Goal: Information Seeking & Learning: Learn about a topic

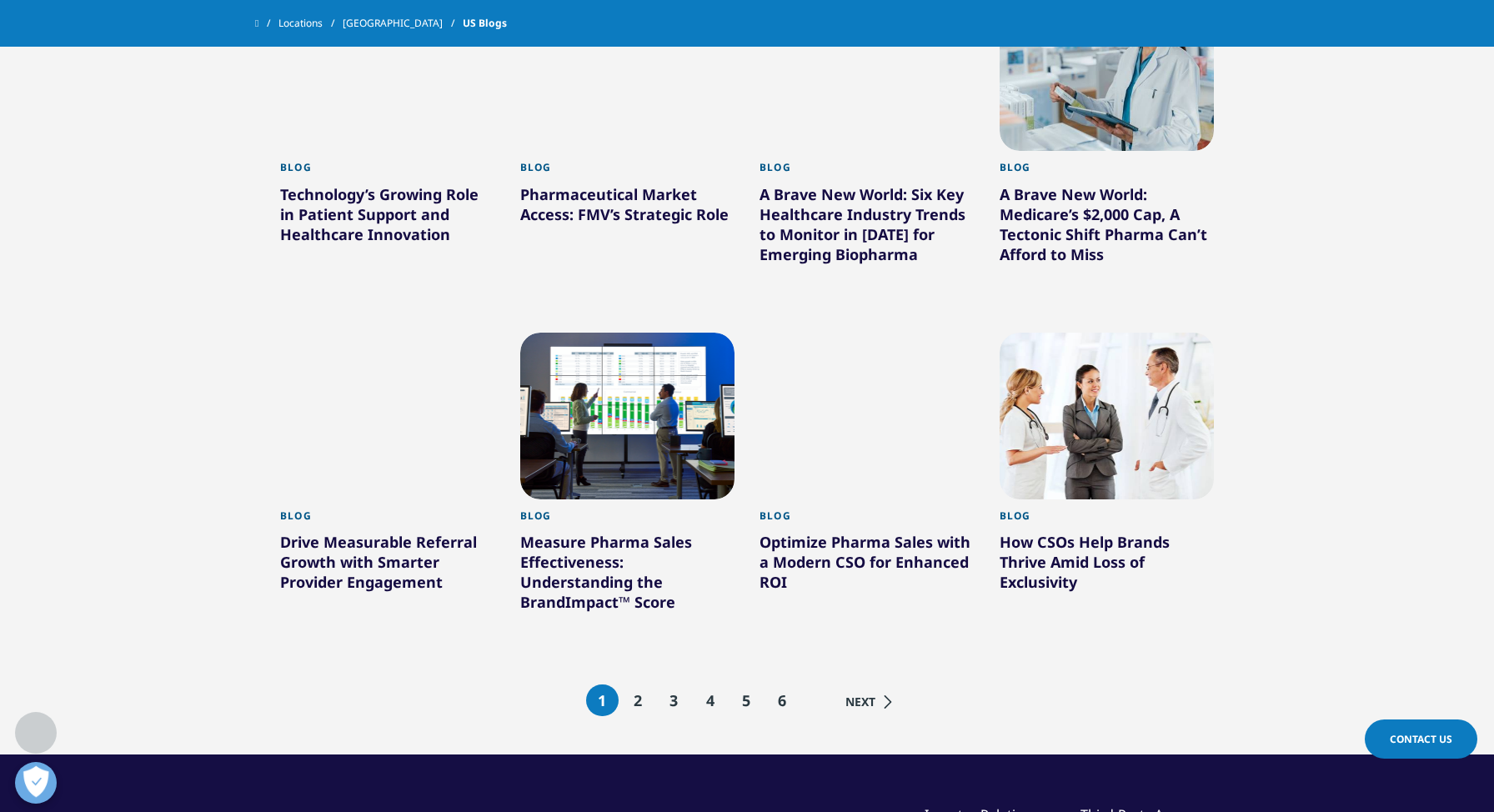
scroll to position [1134, 0]
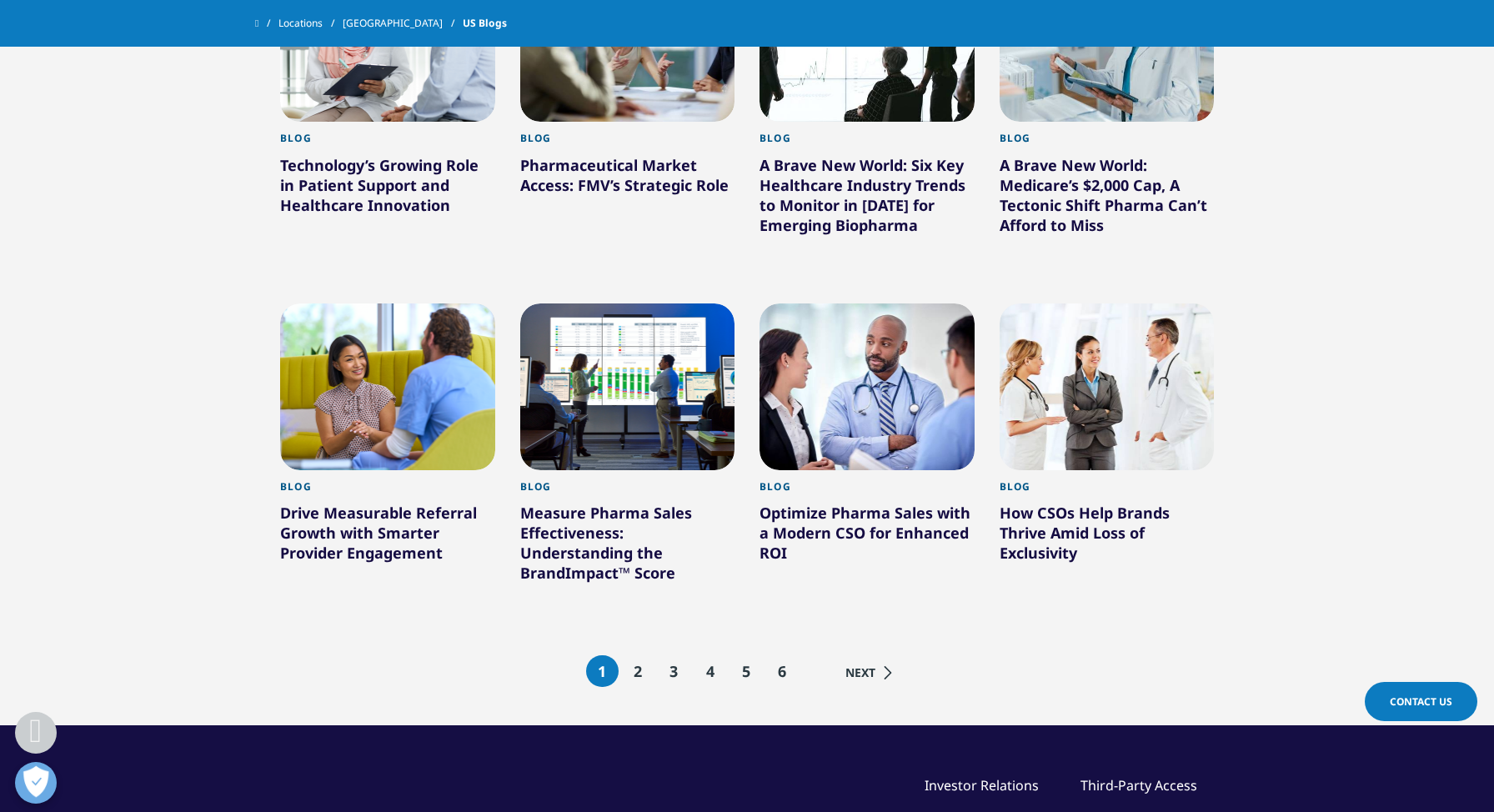
click at [642, 670] on span "2" at bounding box center [639, 671] width 10 height 20
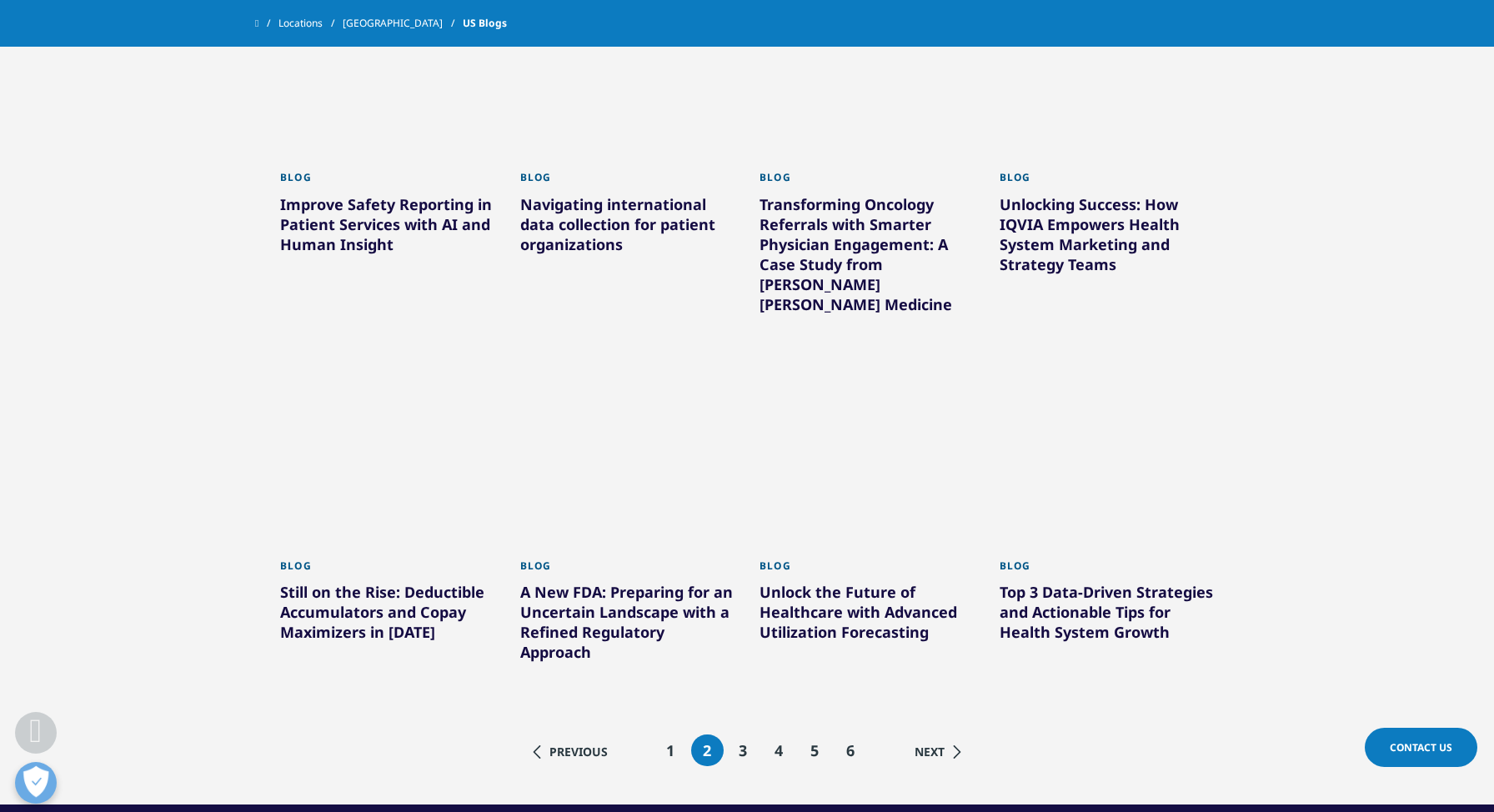
scroll to position [1102, 0]
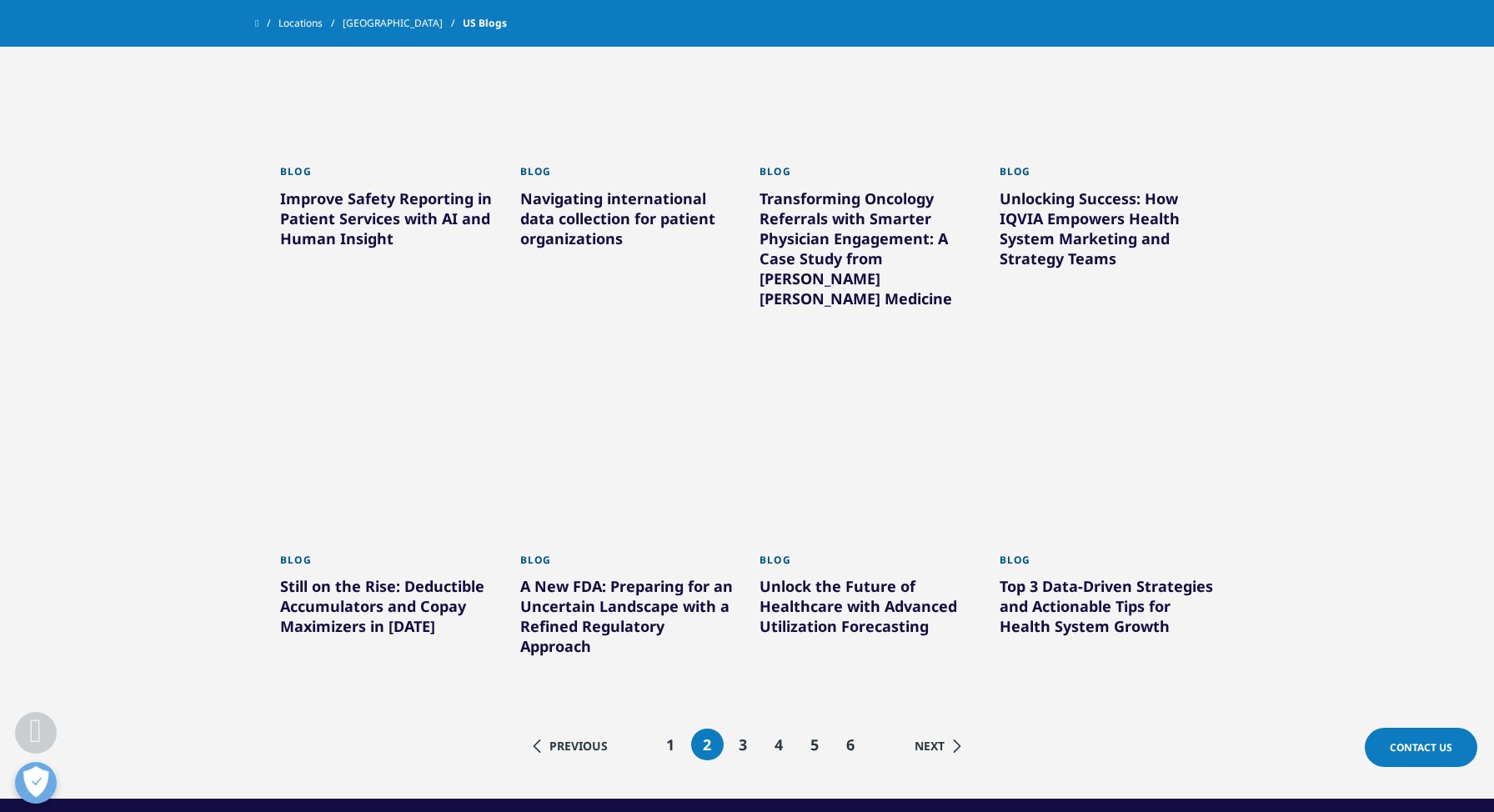
click at [750, 729] on li "3" at bounding box center [743, 744] width 33 height 32
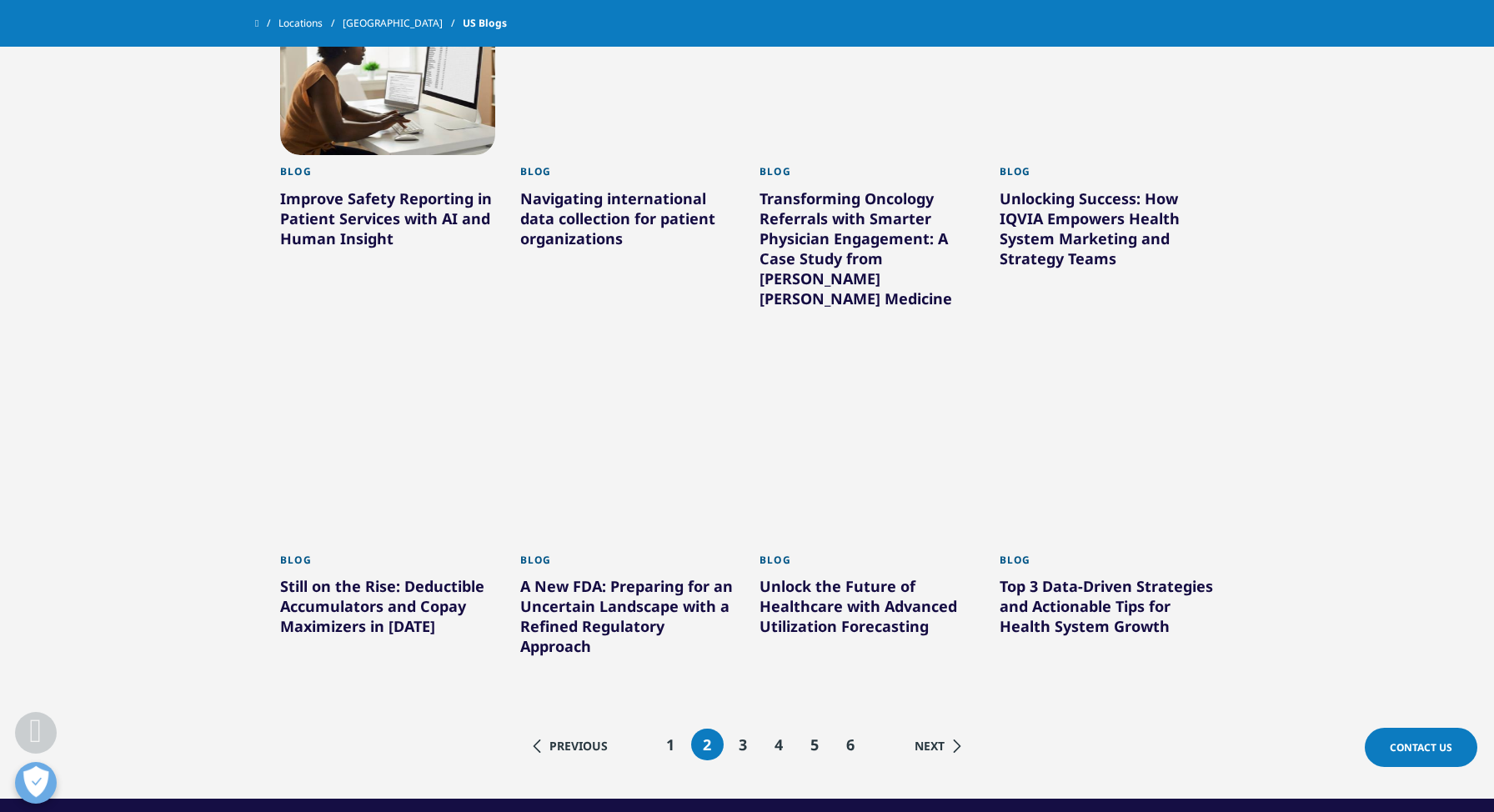
click at [746, 734] on span "3" at bounding box center [743, 744] width 10 height 20
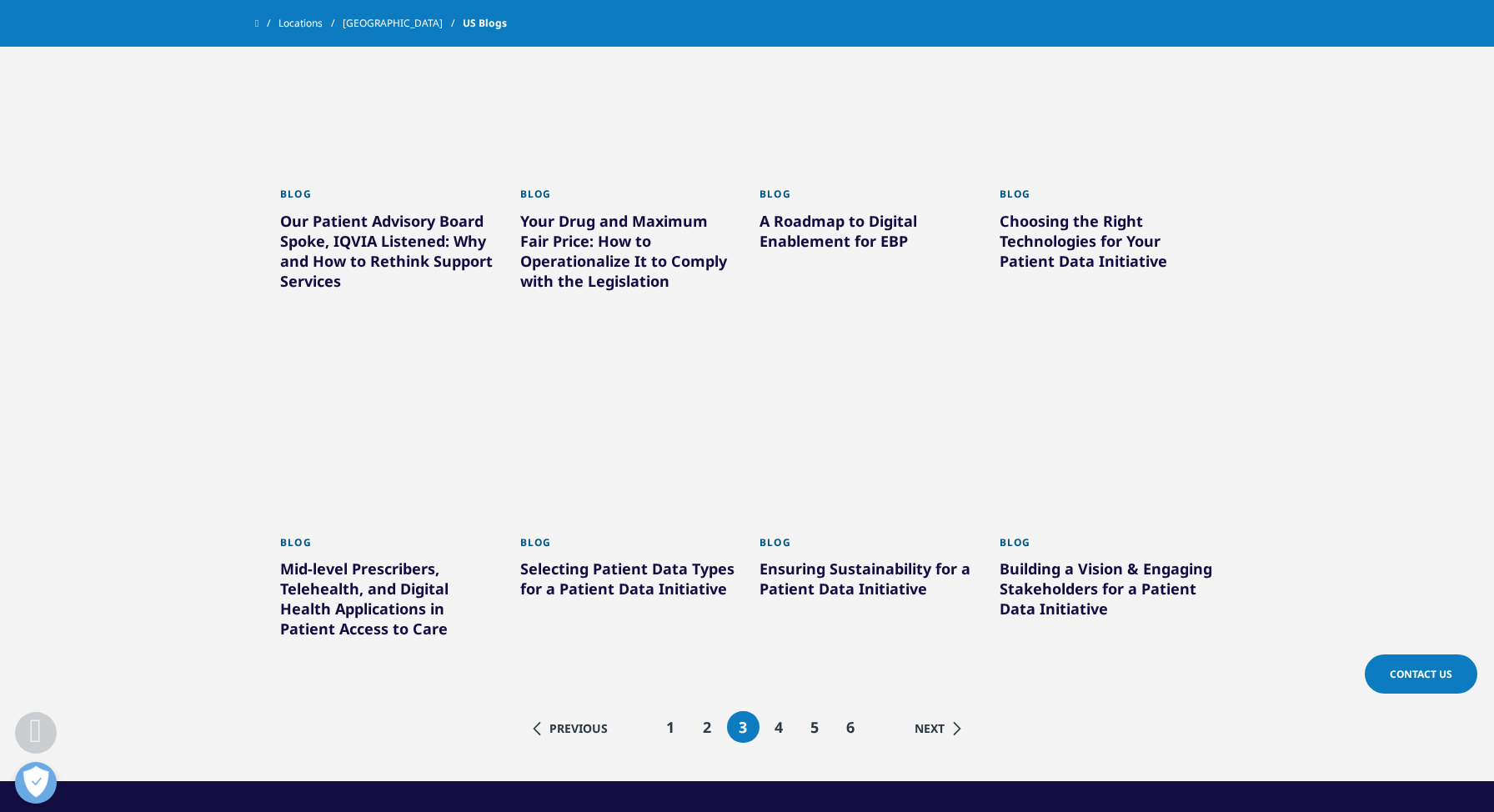
scroll to position [1210, 0]
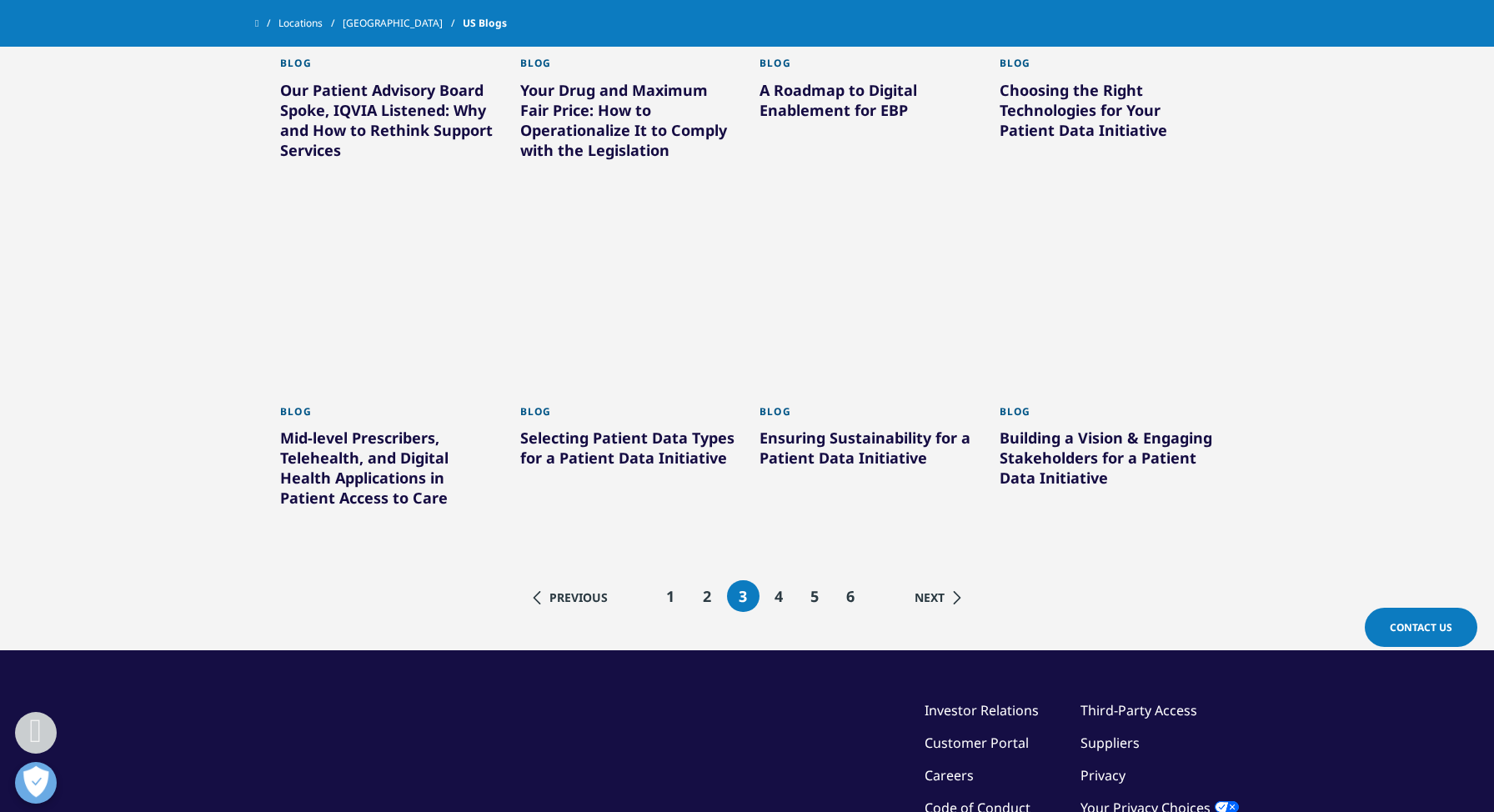
click at [782, 597] on span "4" at bounding box center [780, 595] width 10 height 20
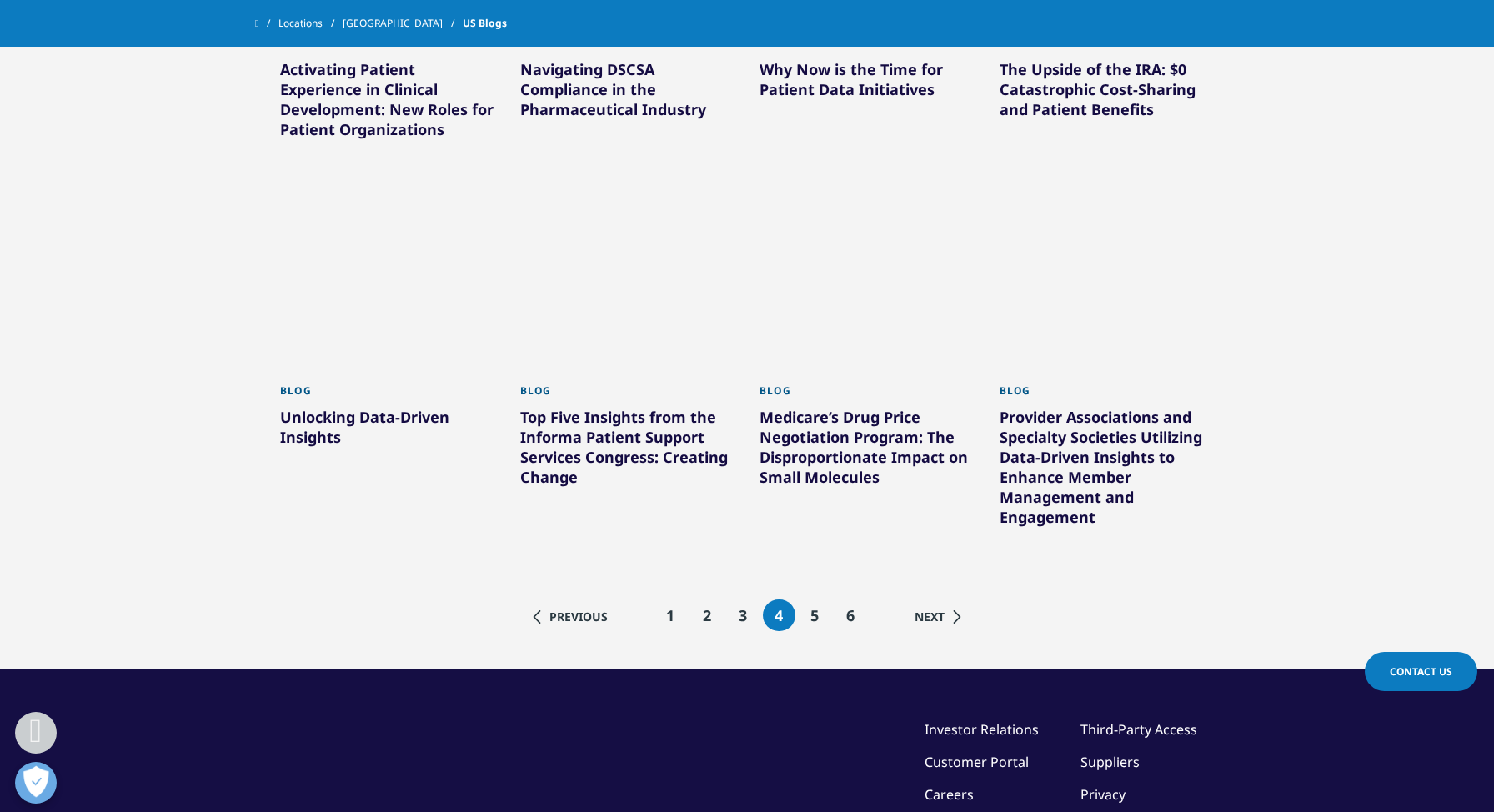
scroll to position [1239, 0]
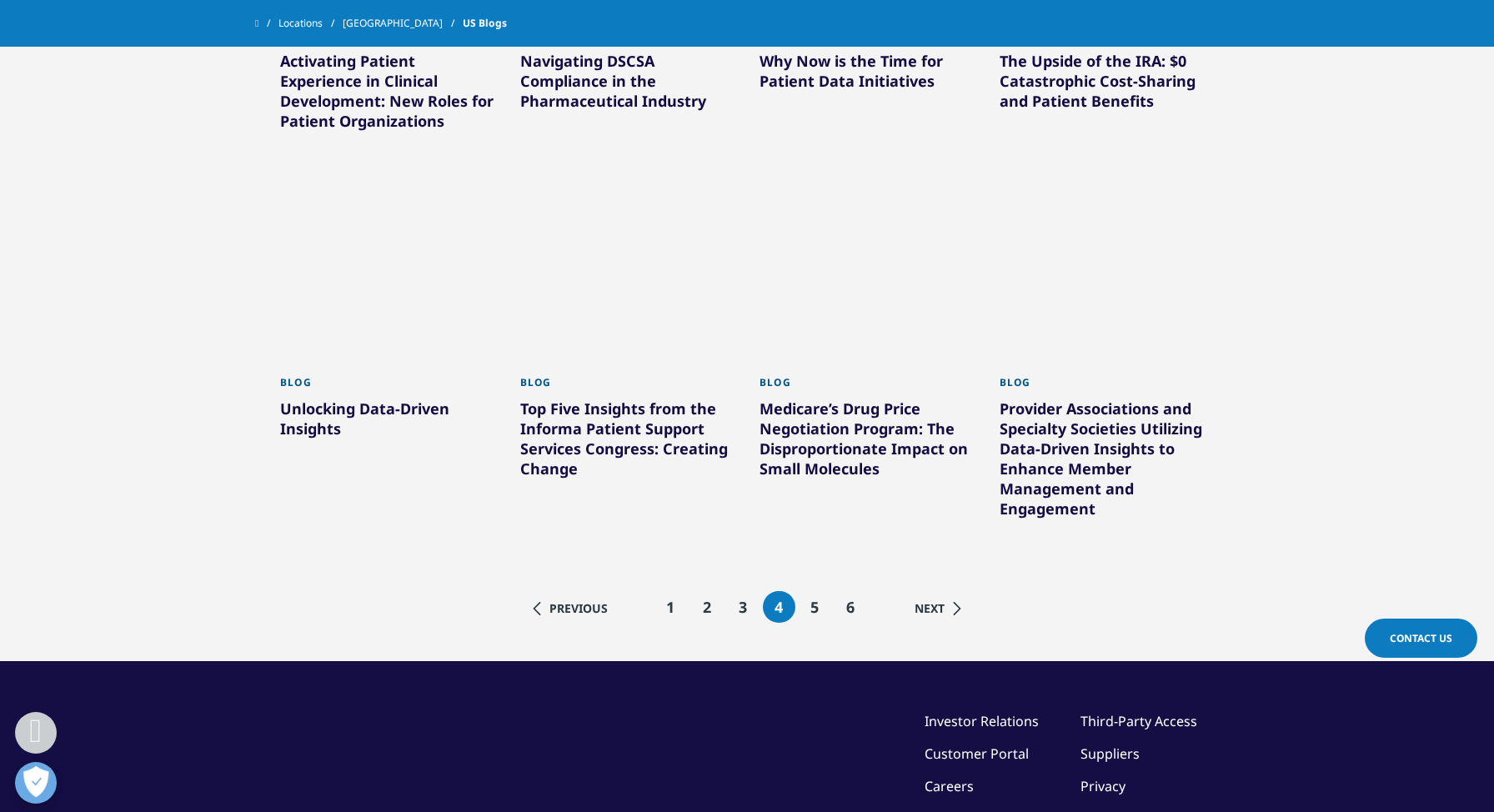
click at [811, 615] on span "5" at bounding box center [815, 607] width 10 height 20
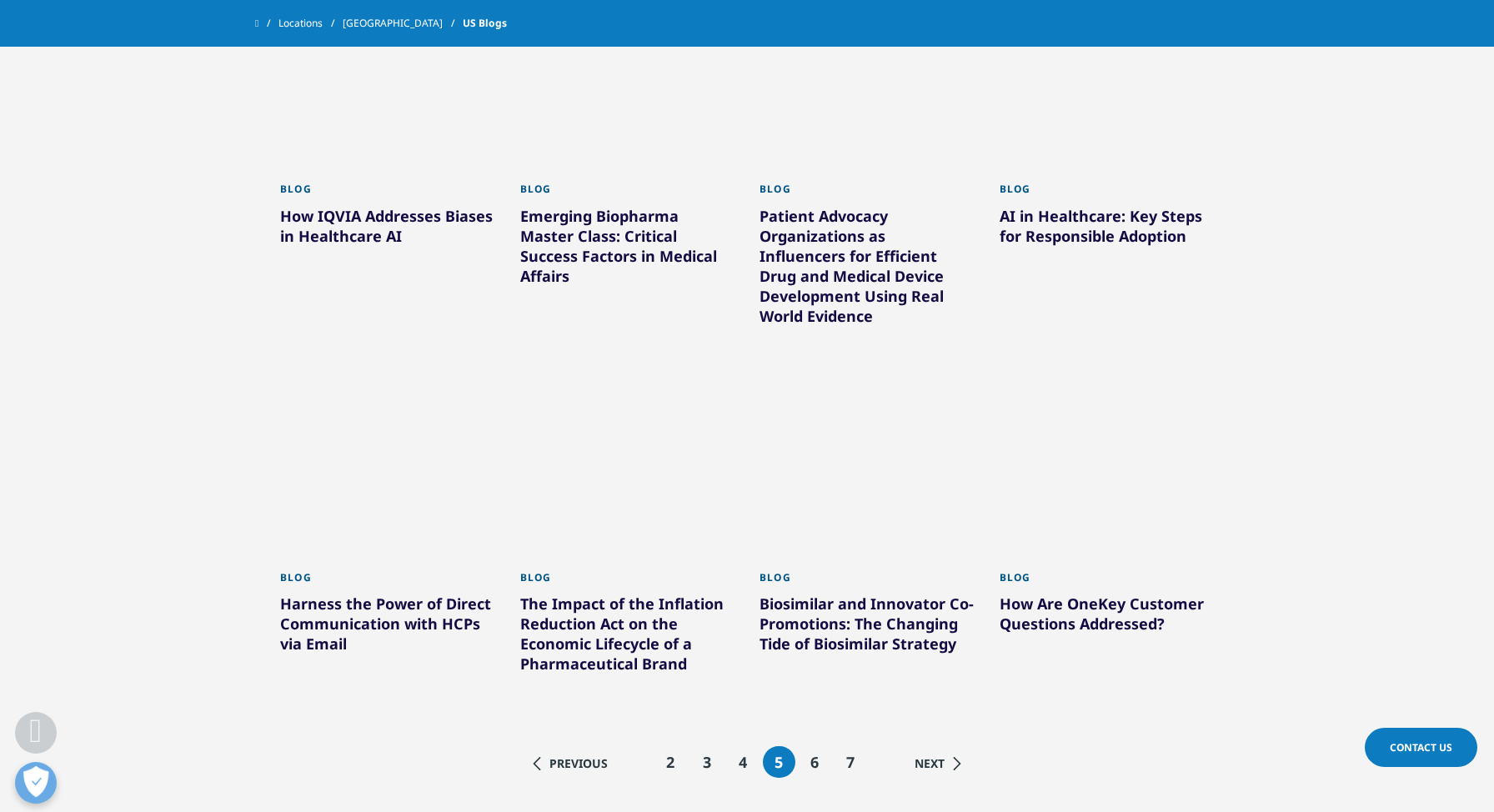
scroll to position [1172, 0]
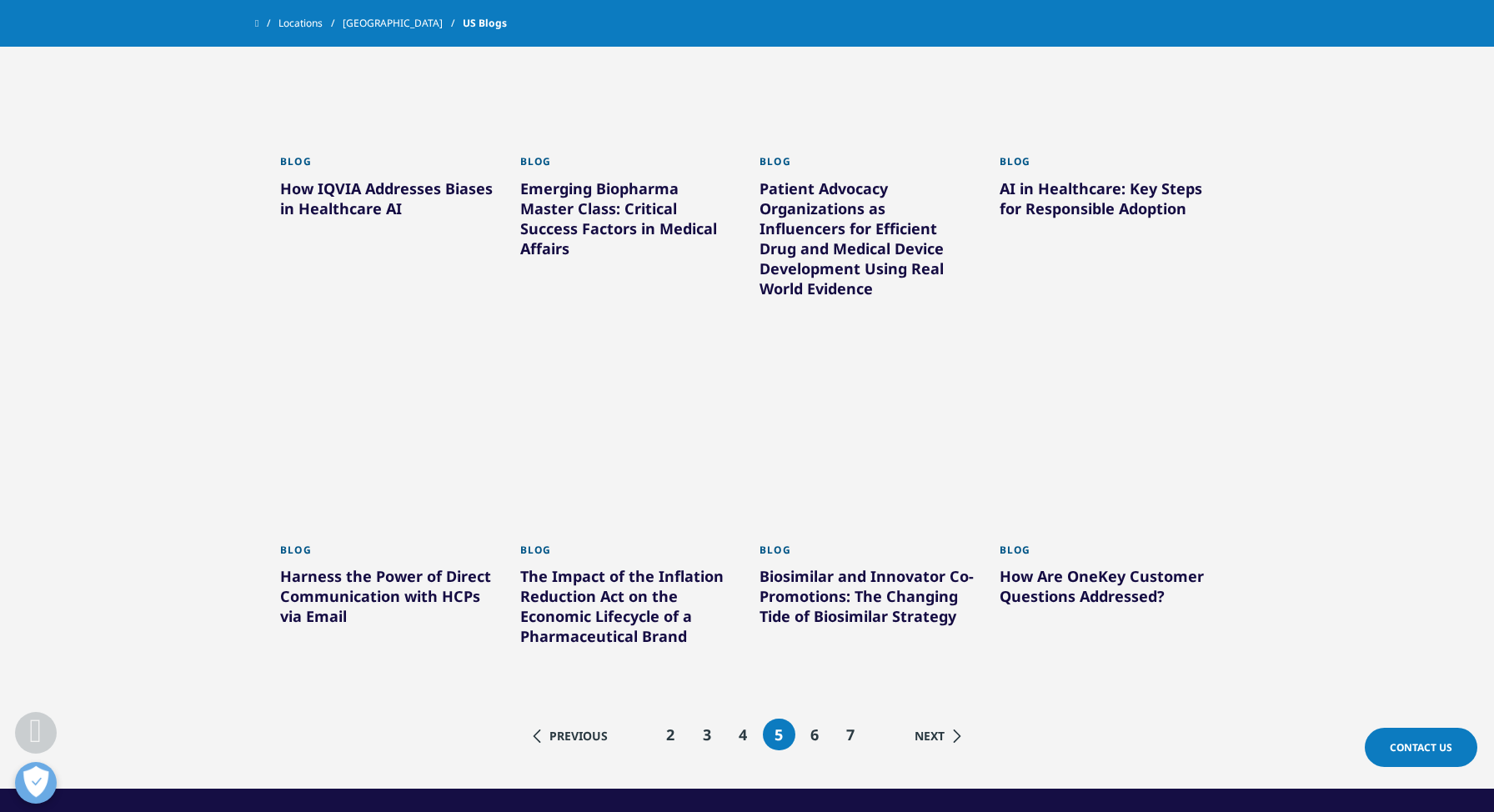
click at [333, 194] on div "How IQVIA Addresses Biases in Healthcare AI" at bounding box center [387, 201] width 215 height 47
click at [336, 180] on div "How IQVIA Addresses Biases in Healthcare AI" at bounding box center [387, 201] width 215 height 47
click at [379, 295] on div "Blog How IQVIA Addresses Biases in Healthcare AI Learn More" at bounding box center [387, 326] width 215 height 362
click at [372, 213] on div "How IQVIA Addresses Biases in Healthcare AI" at bounding box center [387, 201] width 215 height 47
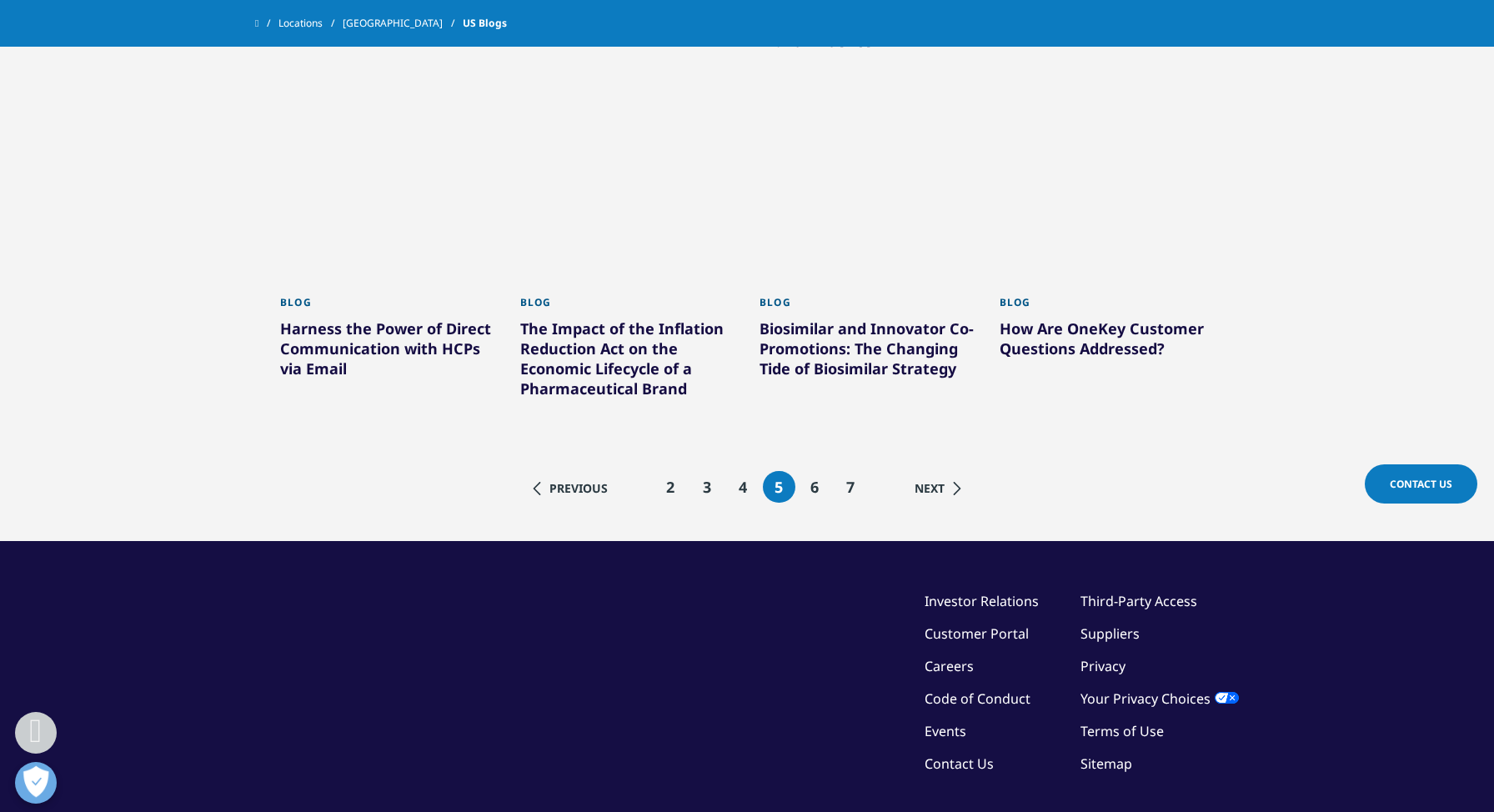
scroll to position [1453, 0]
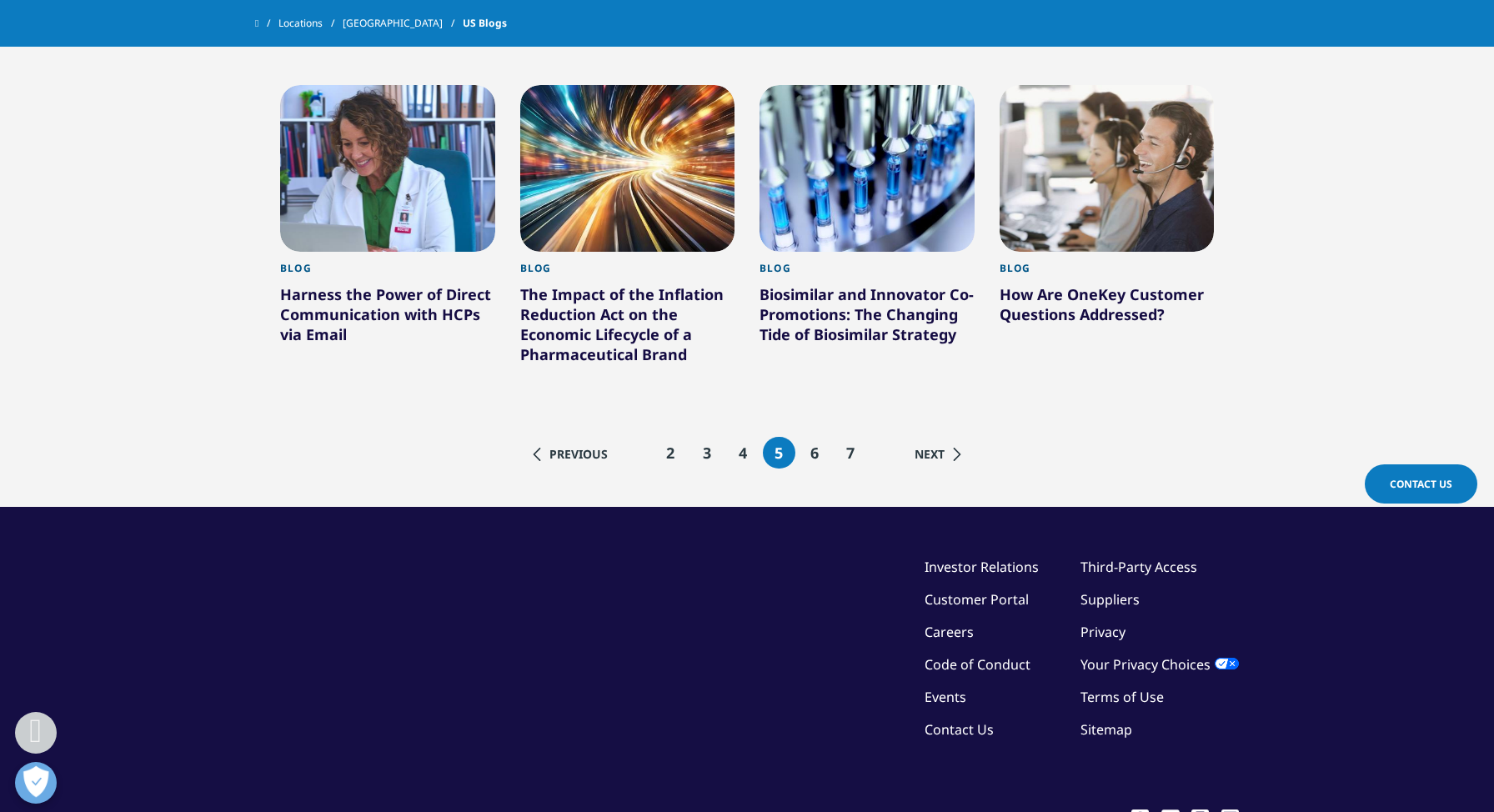
click at [843, 449] on li "7" at bounding box center [851, 452] width 33 height 32
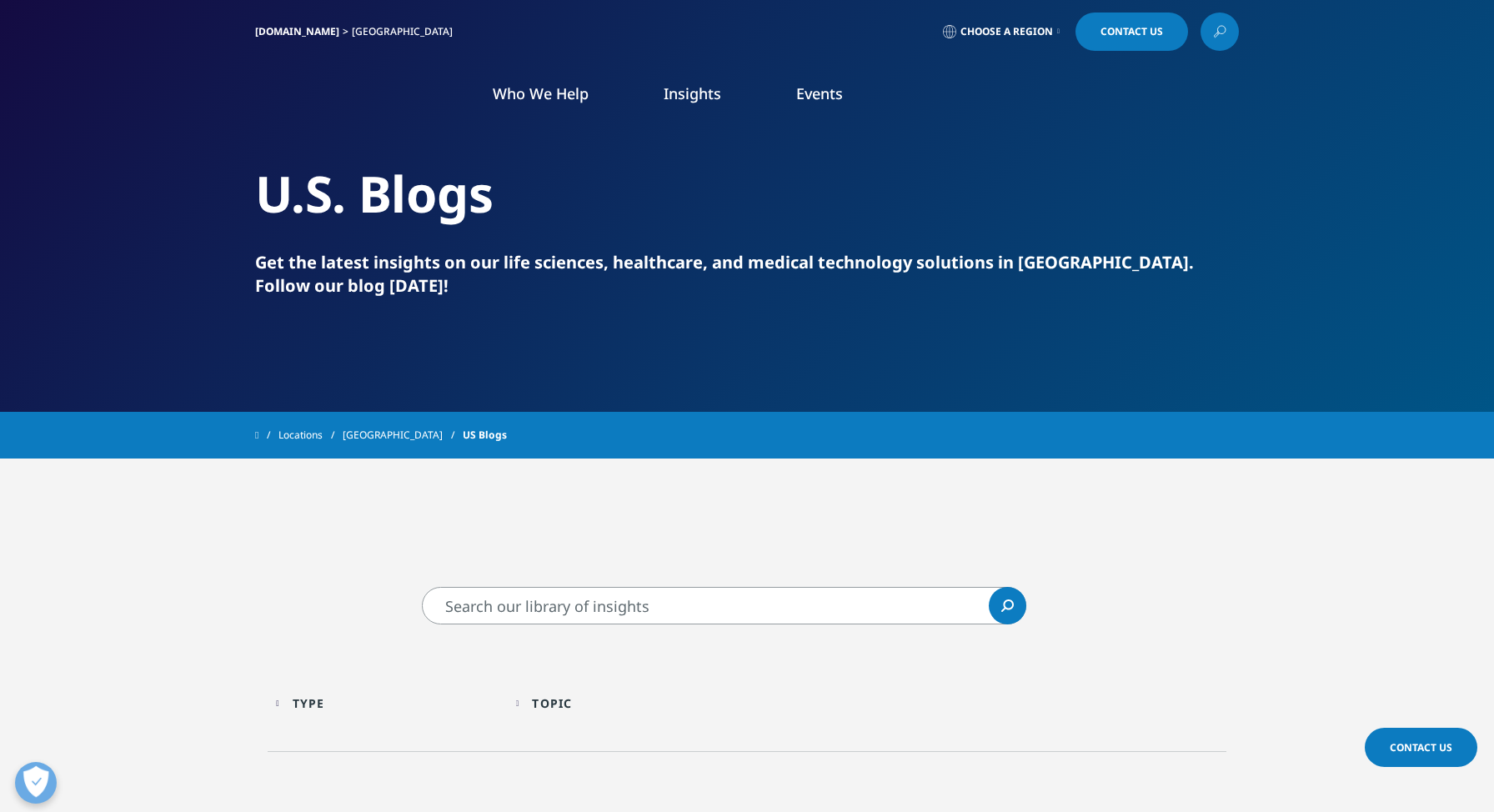
scroll to position [1453, 0]
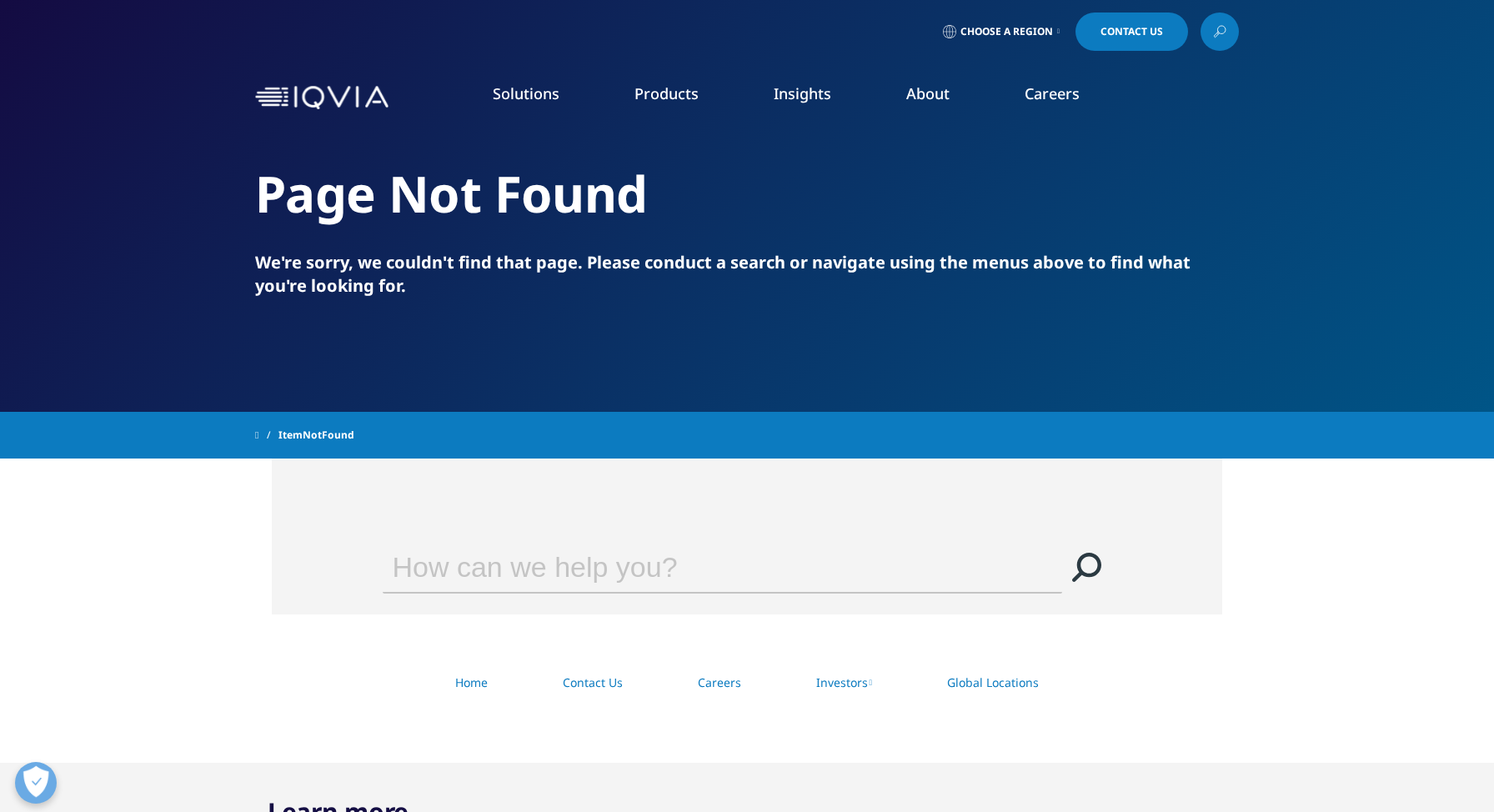
click at [453, 568] on input "Search" at bounding box center [698, 567] width 632 height 50
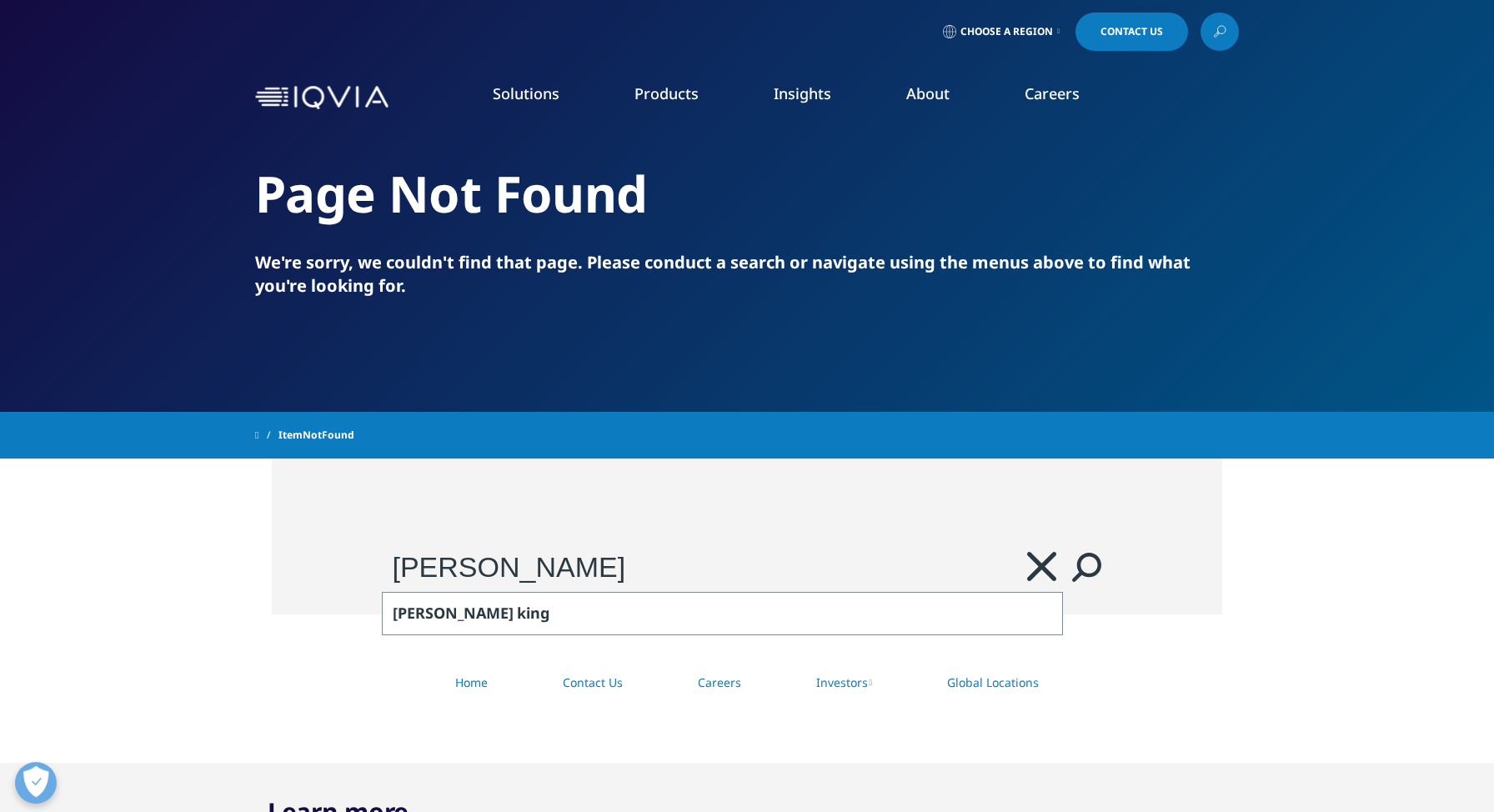
type input "[PERSON_NAME]"
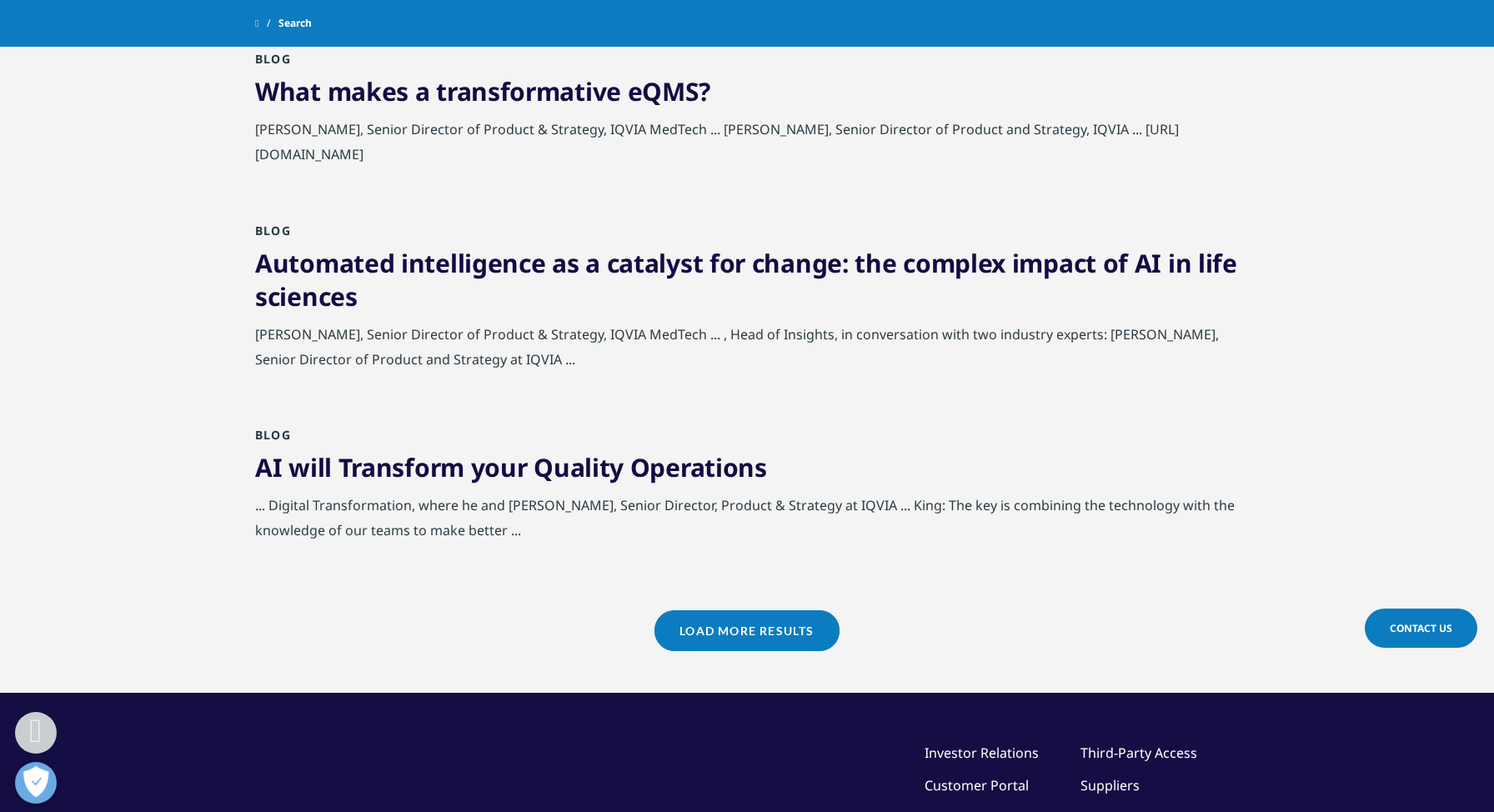
scroll to position [1745, 0]
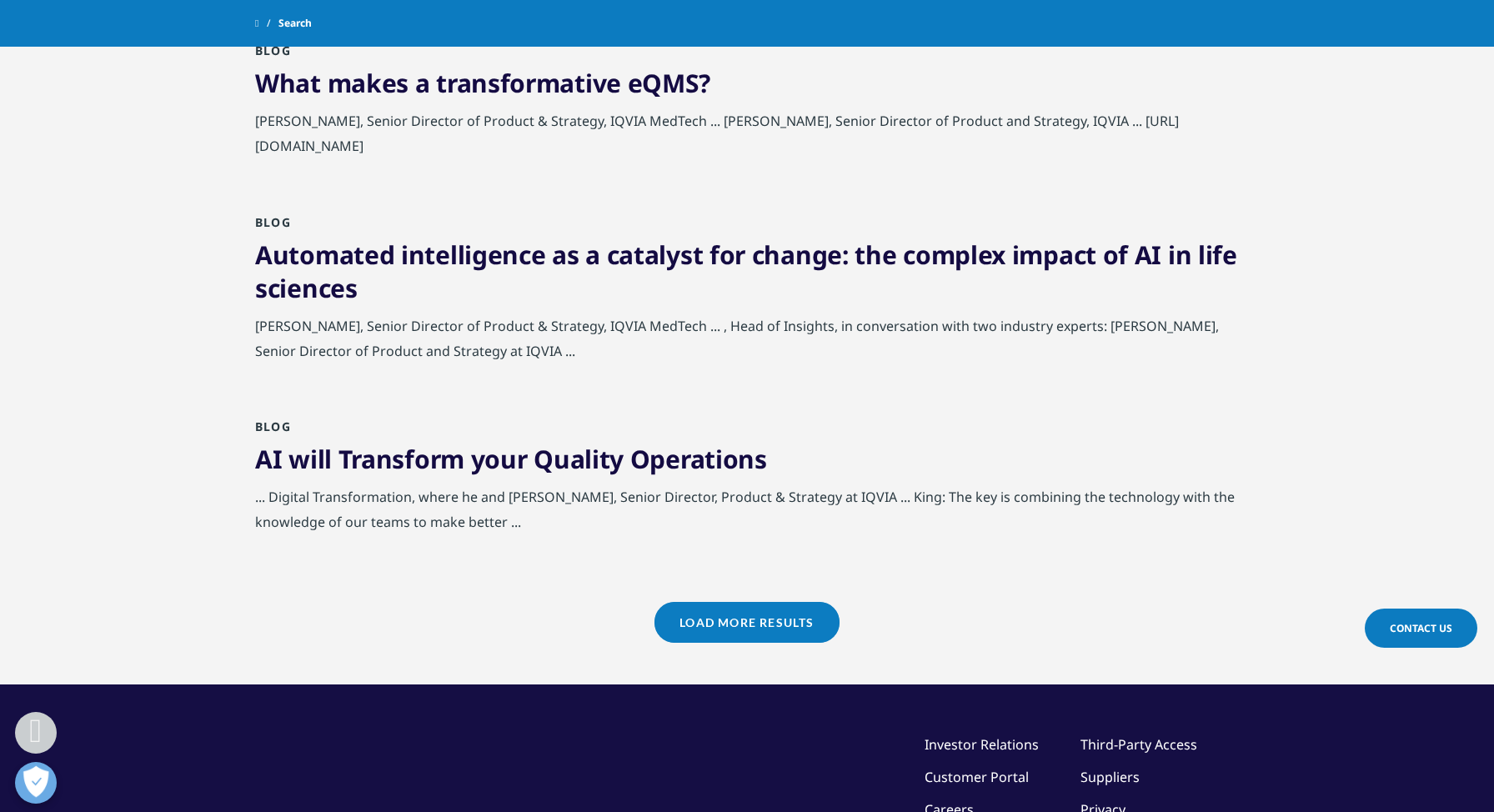
click at [744, 602] on link "Load More Results" at bounding box center [747, 622] width 184 height 41
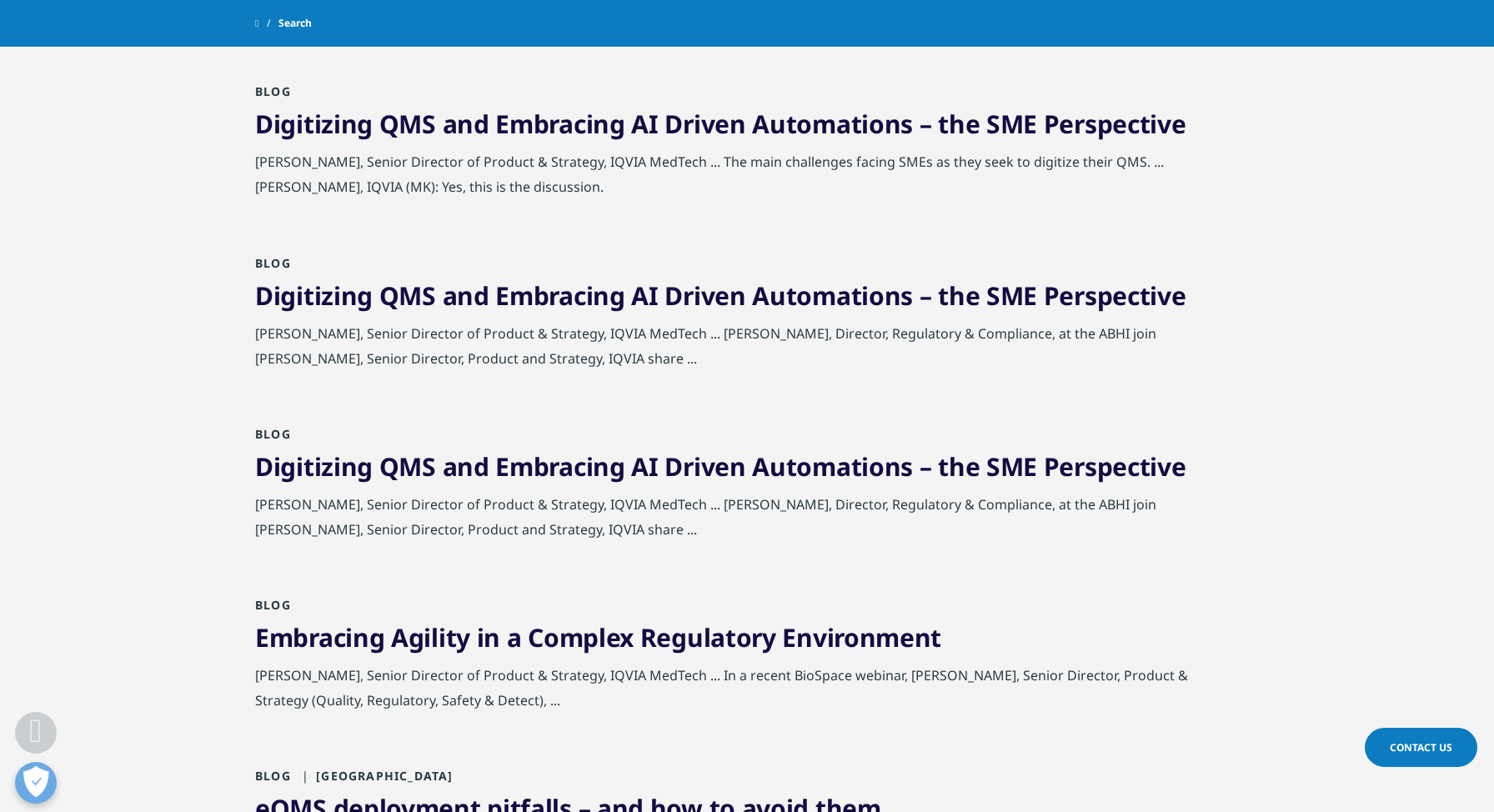
scroll to position [2780, 0]
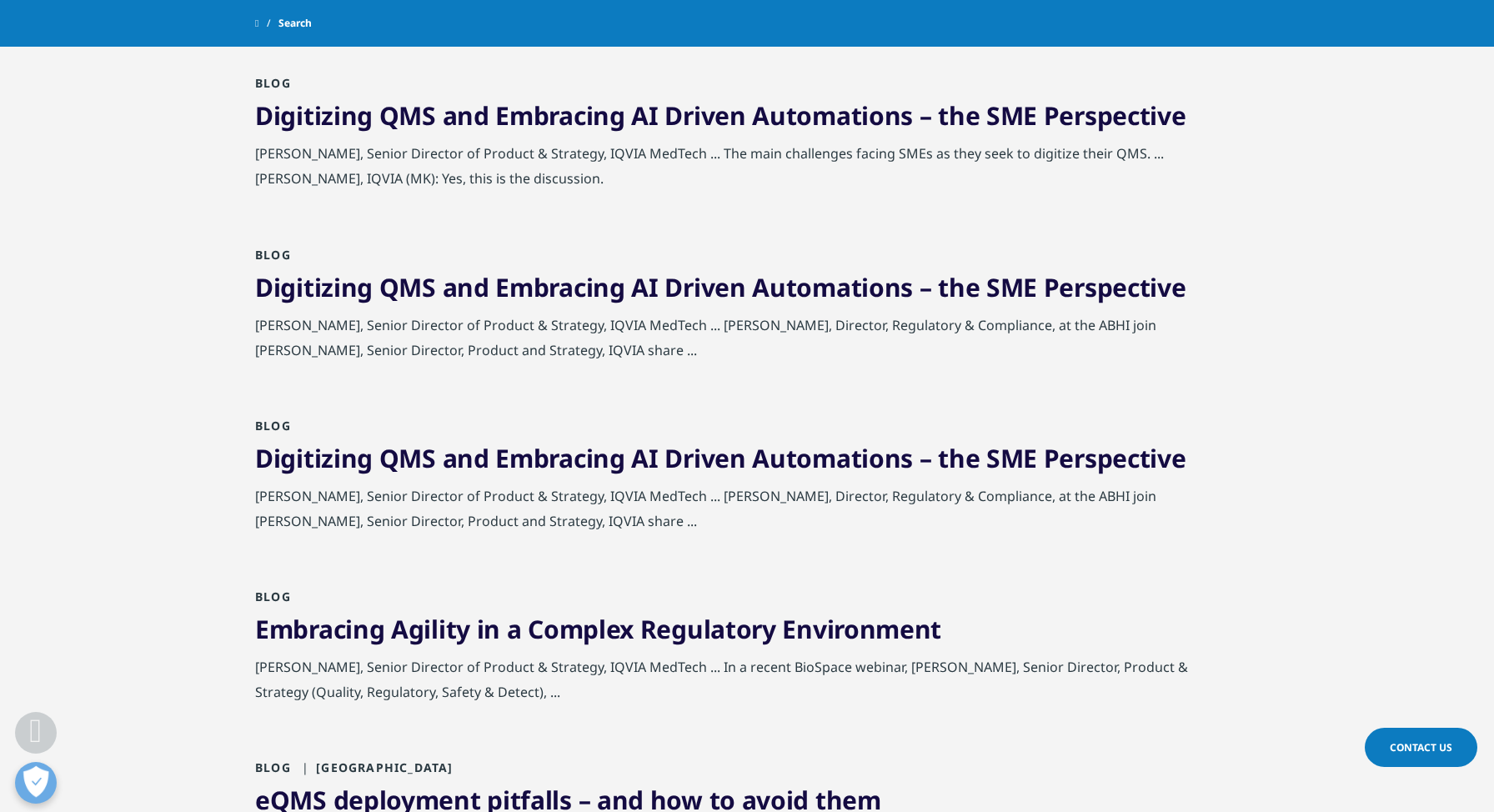
click at [473, 441] on link "Digitizing QMS and Embracing AI Driven Automations – the SME Perspective" at bounding box center [720, 458] width 930 height 35
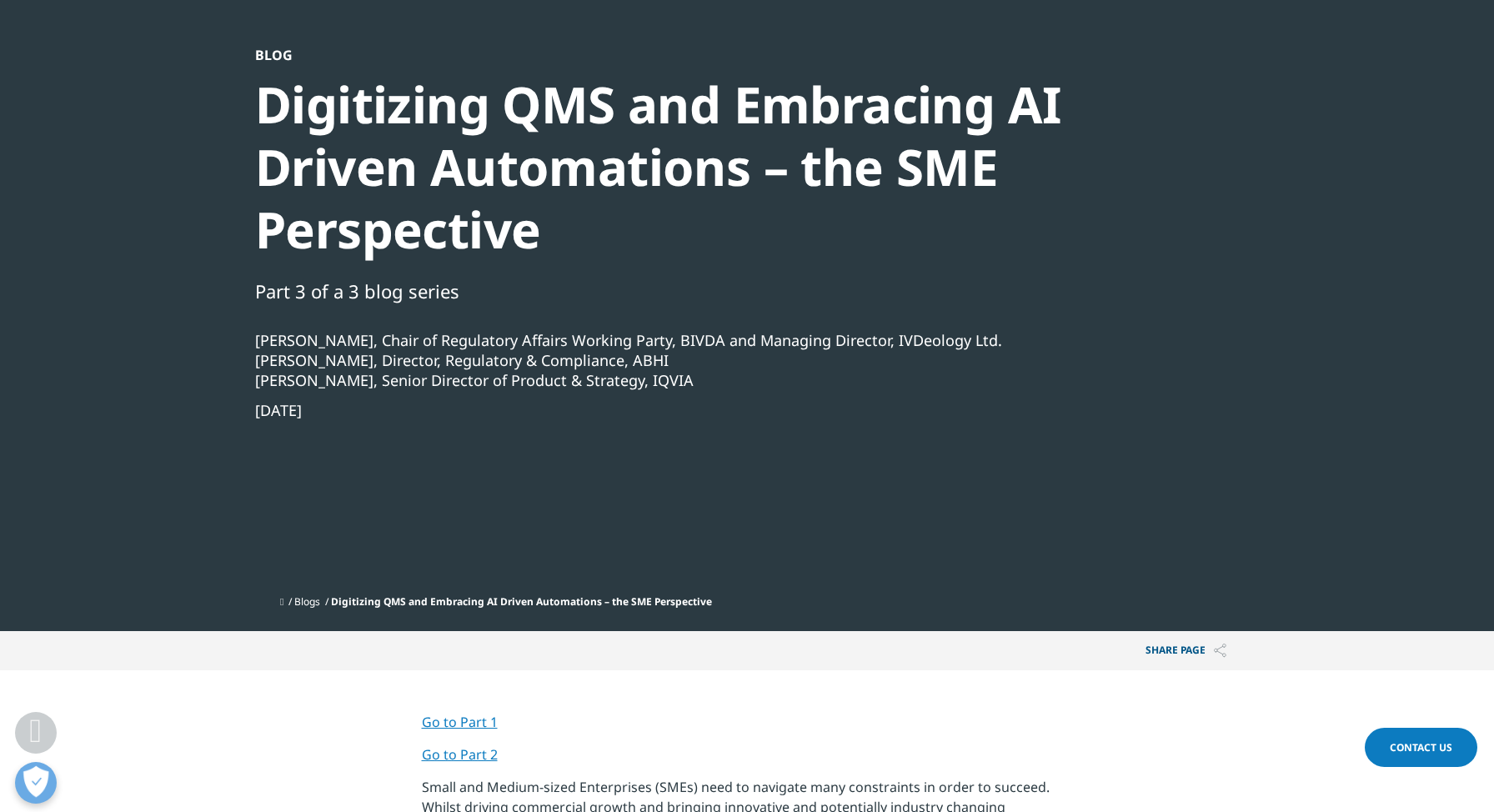
scroll to position [295, 0]
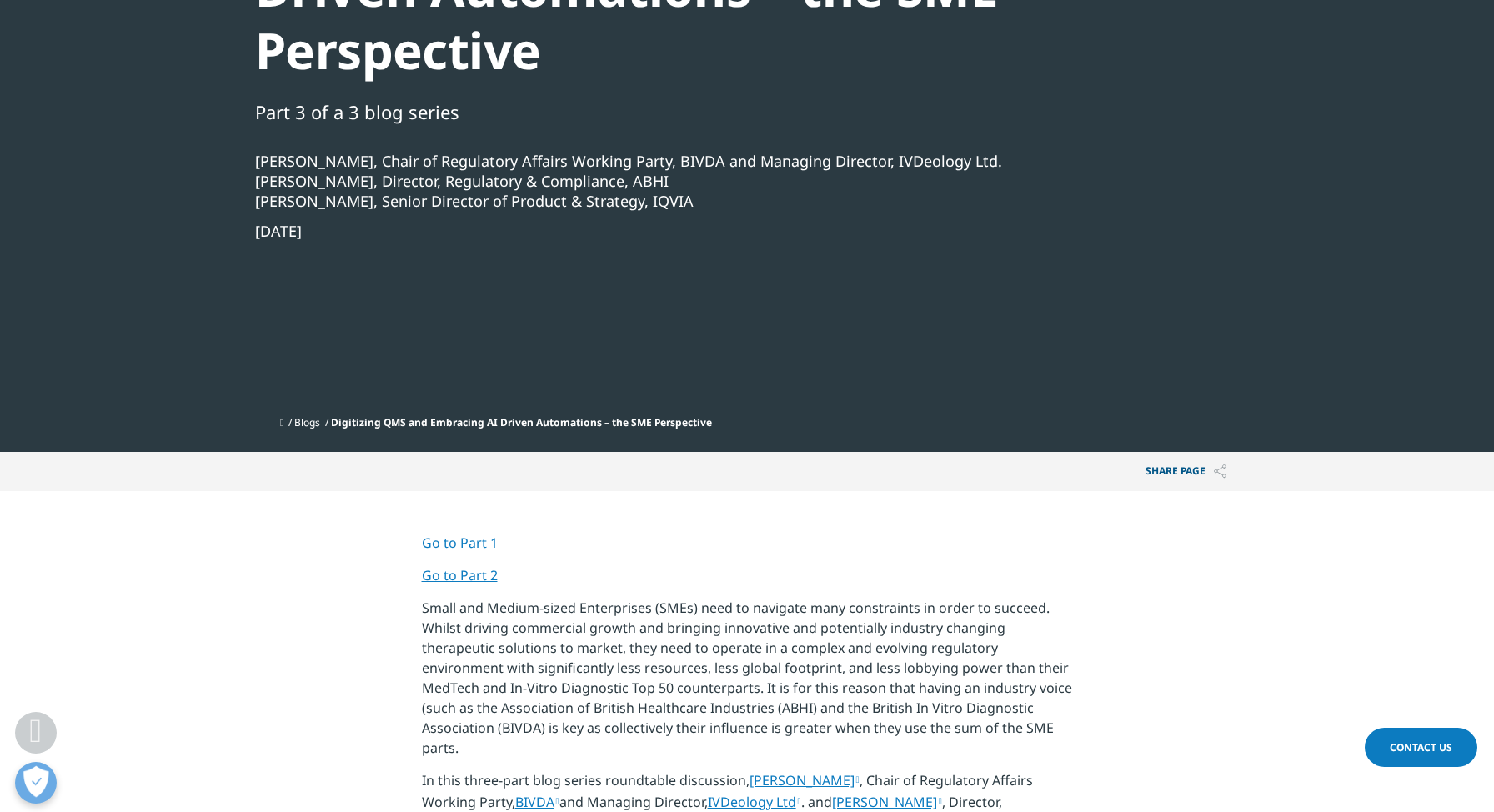
click at [465, 540] on link "Go to Part 1" at bounding box center [459, 543] width 76 height 18
